Goal: Task Accomplishment & Management: Complete application form

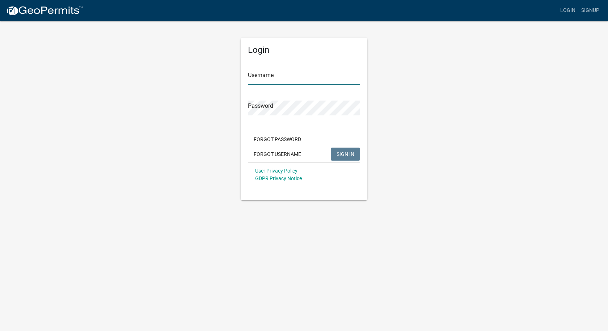
click at [269, 76] on input "Username" at bounding box center [304, 77] width 112 height 15
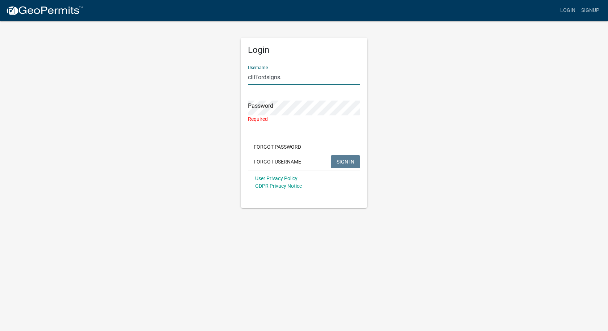
click at [283, 77] on input "cliffordsigns." at bounding box center [304, 77] width 112 height 15
type input "cliffordsigns"
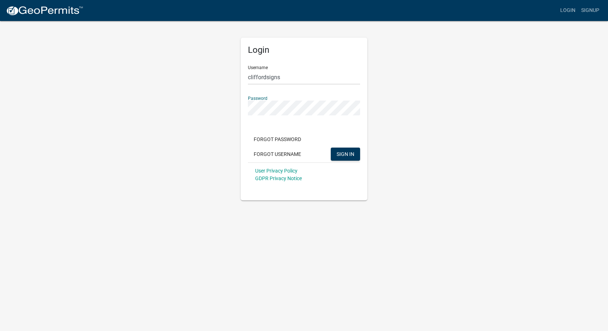
click at [331, 148] on button "SIGN IN" at bounding box center [345, 154] width 29 height 13
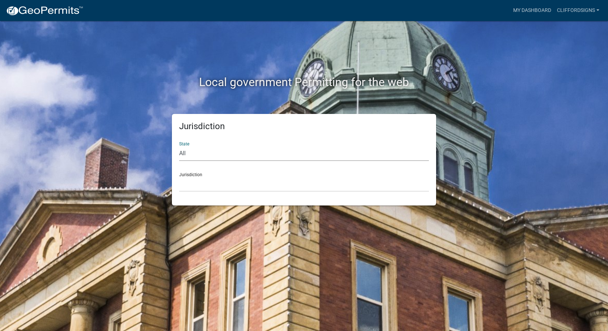
click at [183, 153] on select "All [US_STATE] [US_STATE] [US_STATE] [US_STATE] [US_STATE] [US_STATE] [US_STATE…" at bounding box center [304, 153] width 250 height 15
select select "[US_STATE]"
click at [179, 146] on select "All [US_STATE] [US_STATE] [US_STATE] [US_STATE] [US_STATE] [US_STATE] [US_STATE…" at bounding box center [304, 153] width 250 height 15
click at [211, 186] on select "City of [GEOGRAPHIC_DATA], [US_STATE] City of [GEOGRAPHIC_DATA], [US_STATE] Cit…" at bounding box center [304, 184] width 250 height 15
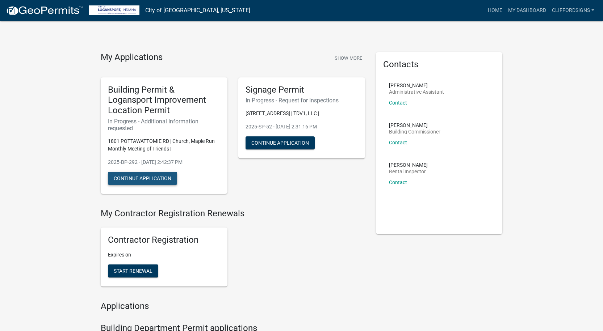
click at [147, 175] on button "Continue Application" at bounding box center [142, 178] width 69 height 13
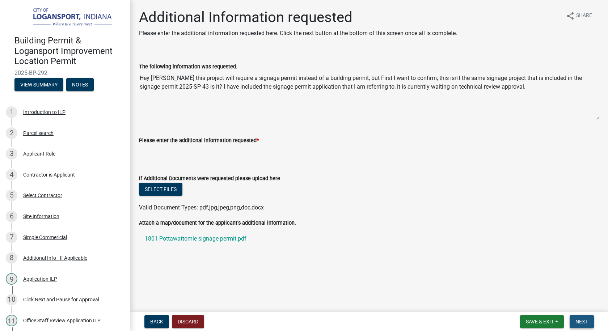
click at [584, 320] on span "Next" at bounding box center [582, 322] width 13 height 6
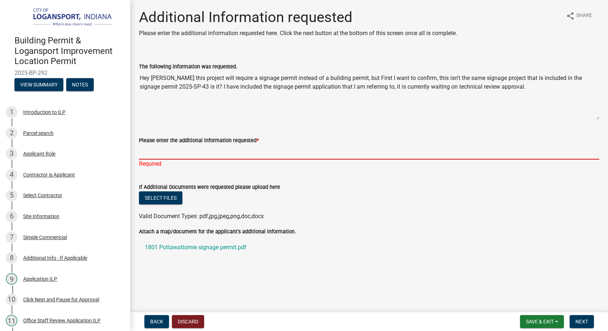
click at [150, 152] on input "Please enter the additional information requested *" at bounding box center [369, 152] width 461 height 15
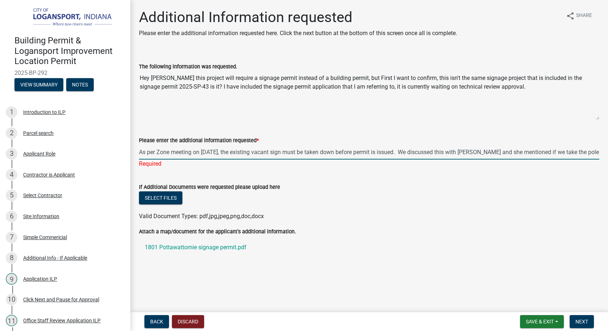
drag, startPoint x: 280, startPoint y: 152, endPoint x: 290, endPoint y: 152, distance: 9.4
click at [290, 152] on input "As per Zone meeting on [DATE], the existing vacant sign must be taken down befo…" at bounding box center [369, 152] width 461 height 15
click at [280, 152] on input "As per Zone meeting on [DATE], the existing vacant pole must be taken down befo…" at bounding box center [369, 152] width 461 height 15
click at [599, 153] on input "As per Zone meeting on [DATE], the existing vacant sign pole must be taken down…" at bounding box center [369, 152] width 461 height 15
drag, startPoint x: 597, startPoint y: 152, endPoint x: 0, endPoint y: 142, distance: 596.8
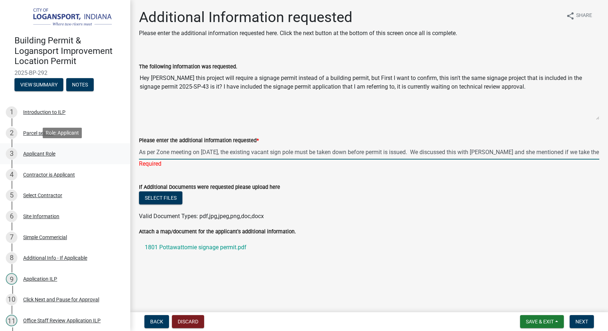
click at [0, 142] on div "Building Permit & Logansport Improvement Location Permit 2025-BP-292 View Summa…" at bounding box center [304, 165] width 608 height 331
type input "As per Zone meeting on [DATE], the existing vacant sign pole must be taken down…"
click at [281, 126] on div "Please enter the additional information requested * As per Zone meeting on [DAT…" at bounding box center [369, 147] width 461 height 42
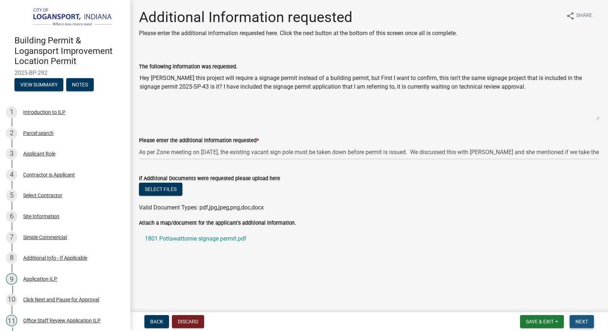
click at [581, 324] on span "Next" at bounding box center [582, 322] width 13 height 6
